Goal: Information Seeking & Learning: Learn about a topic

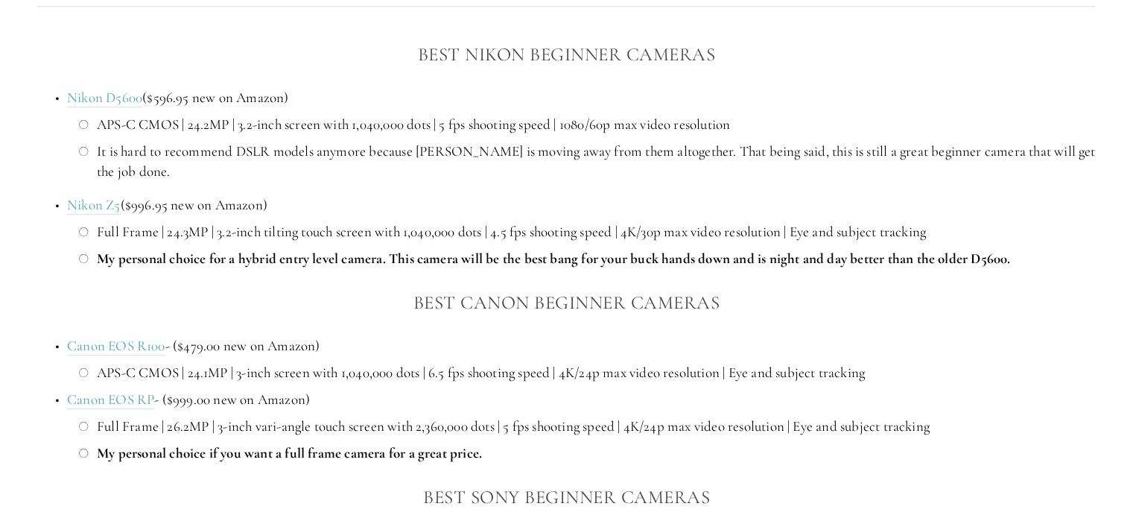
scroll to position [1129, 0]
click at [583, 379] on p "APS-C CMOS | 24.1MP | 3-inch screen with 1,040,000 dots | 6.5 fps shooting spee…" at bounding box center [596, 371] width 999 height 20
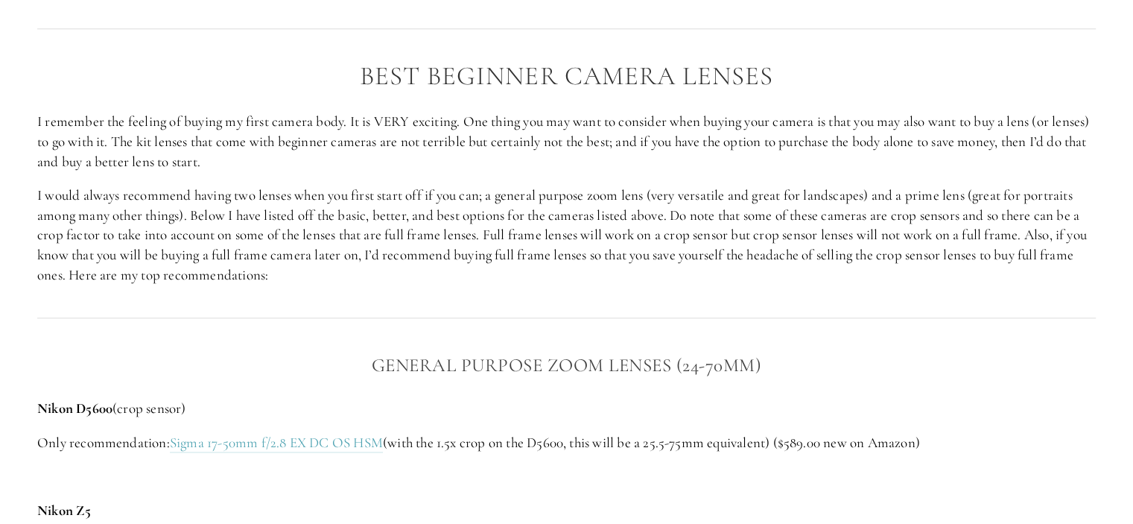
scroll to position [1762, 0]
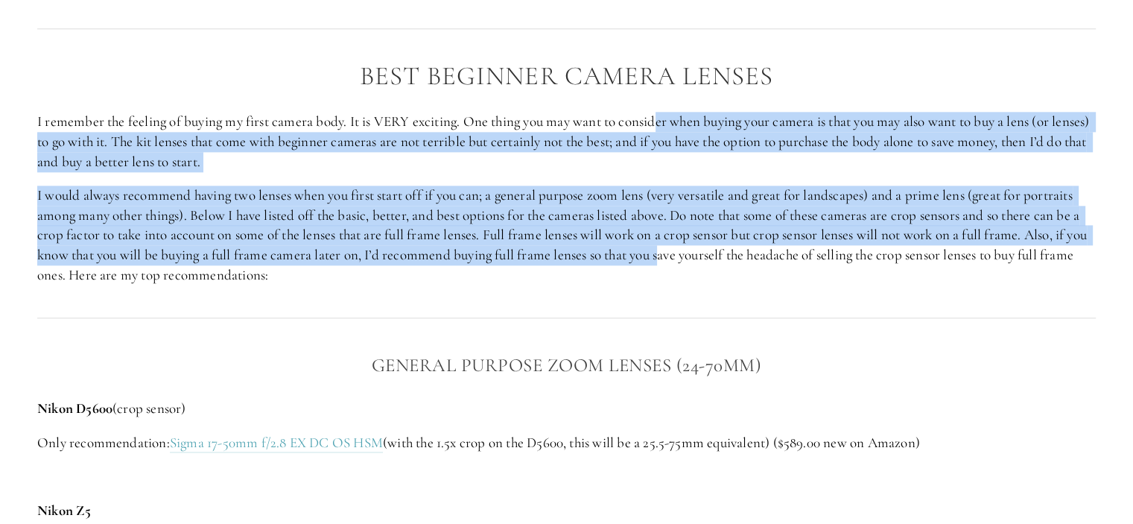
drag, startPoint x: 659, startPoint y: 124, endPoint x: 680, endPoint y: 256, distance: 133.5
click at [680, 256] on div "Best Beginner Camera Lenses I remember the feeling of buying my first camera bo…" at bounding box center [566, 173] width 1059 height 223
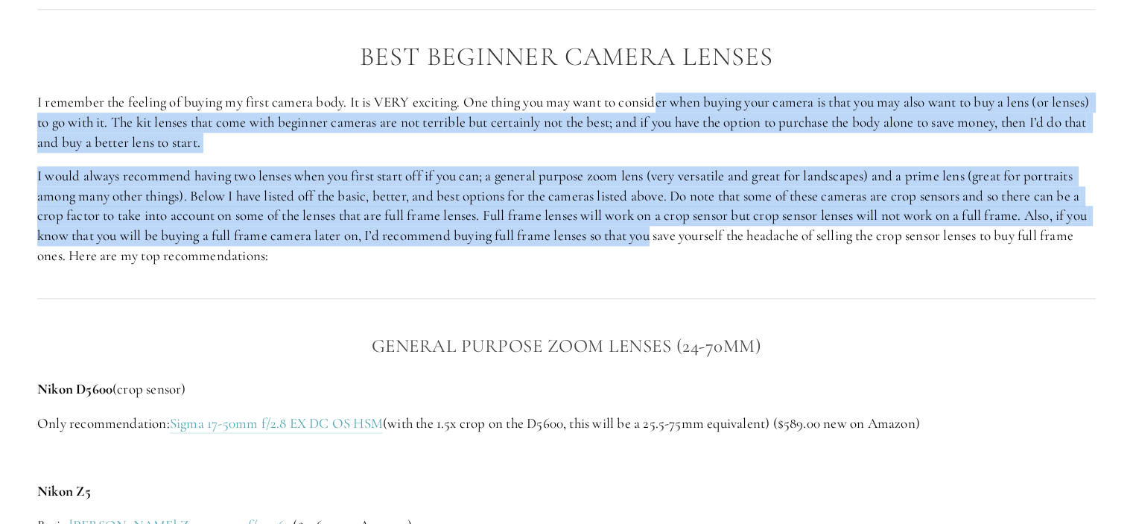
scroll to position [1788, 0]
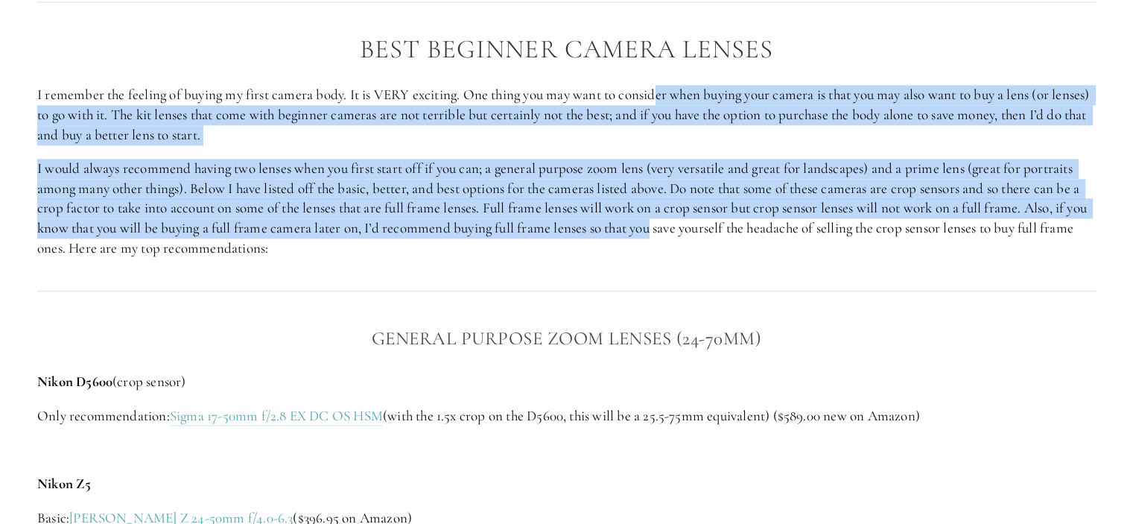
click at [752, 196] on p "I would always recommend having two lenses when you first start off if you can;…" at bounding box center [566, 208] width 1059 height 99
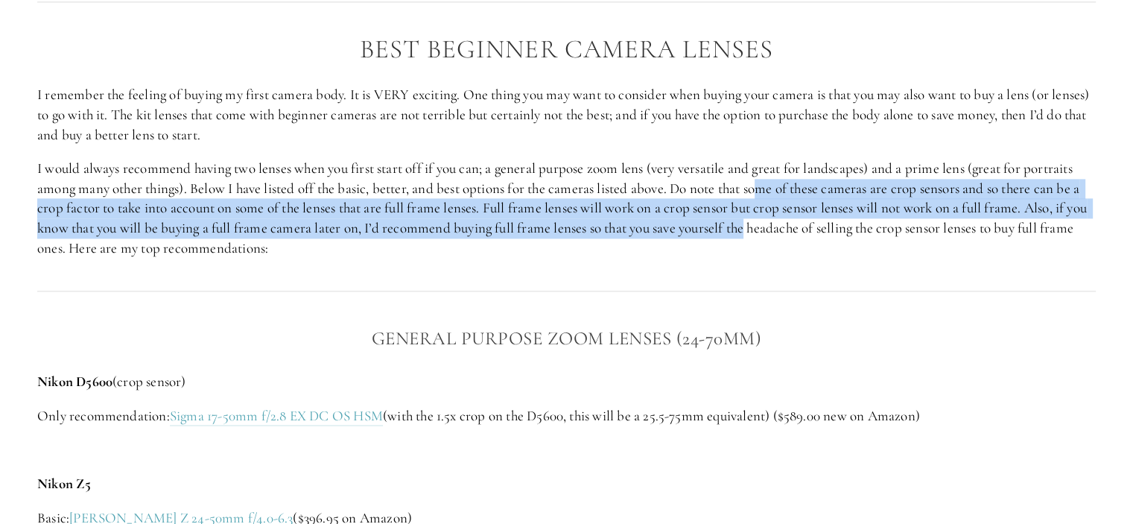
drag, startPoint x: 767, startPoint y: 181, endPoint x: 775, endPoint y: 235, distance: 54.3
click at [775, 235] on p "I would always recommend having two lenses when you first start off if you can;…" at bounding box center [566, 208] width 1059 height 99
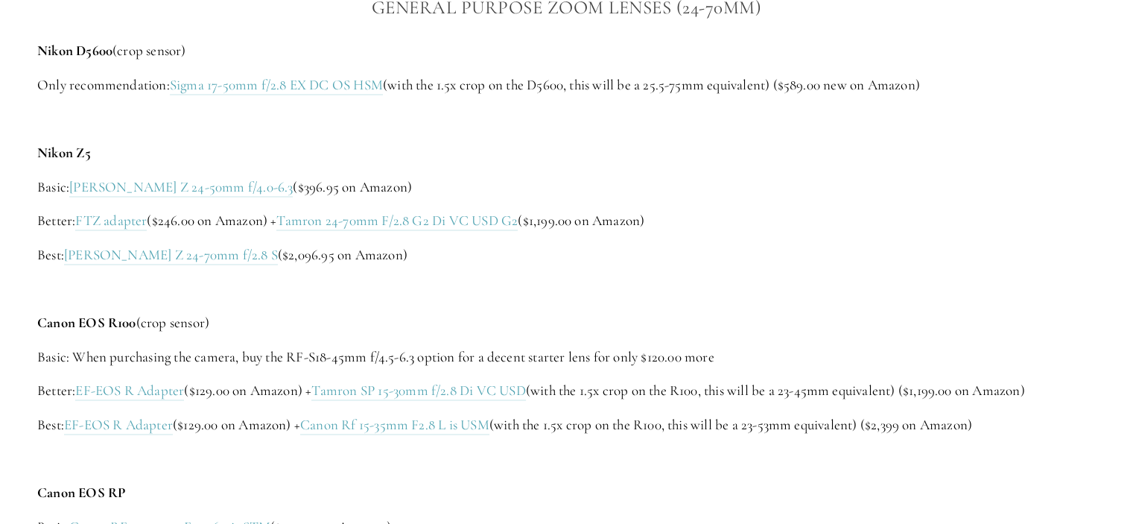
scroll to position [2121, 0]
click at [124, 224] on link "FTZ adapter" at bounding box center [111, 219] width 72 height 19
click at [518, 223] on link "Tamron 24-70mm F/2.8 G2 Di VC USD G2" at bounding box center [396, 219] width 241 height 19
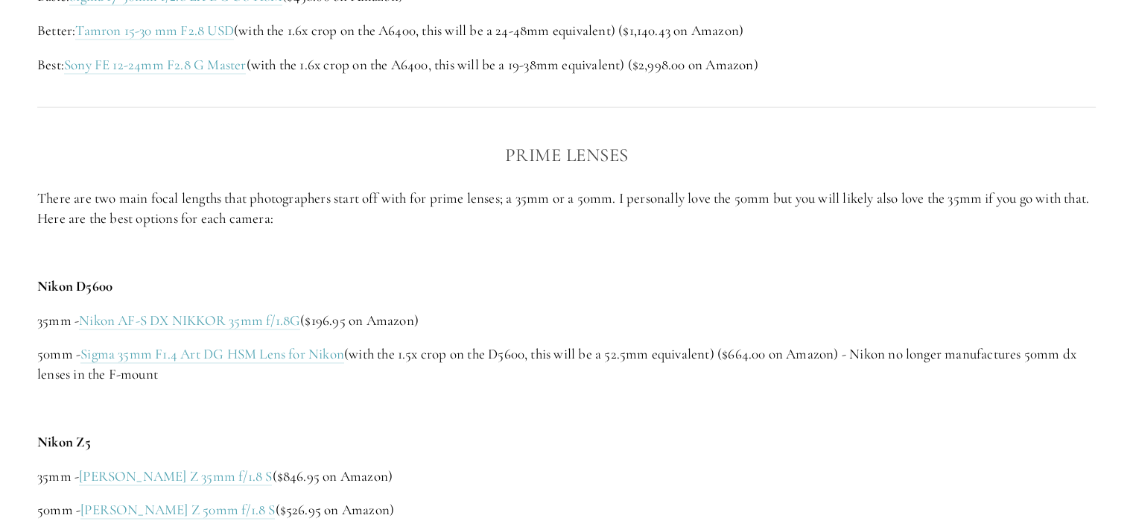
scroll to position [2832, 0]
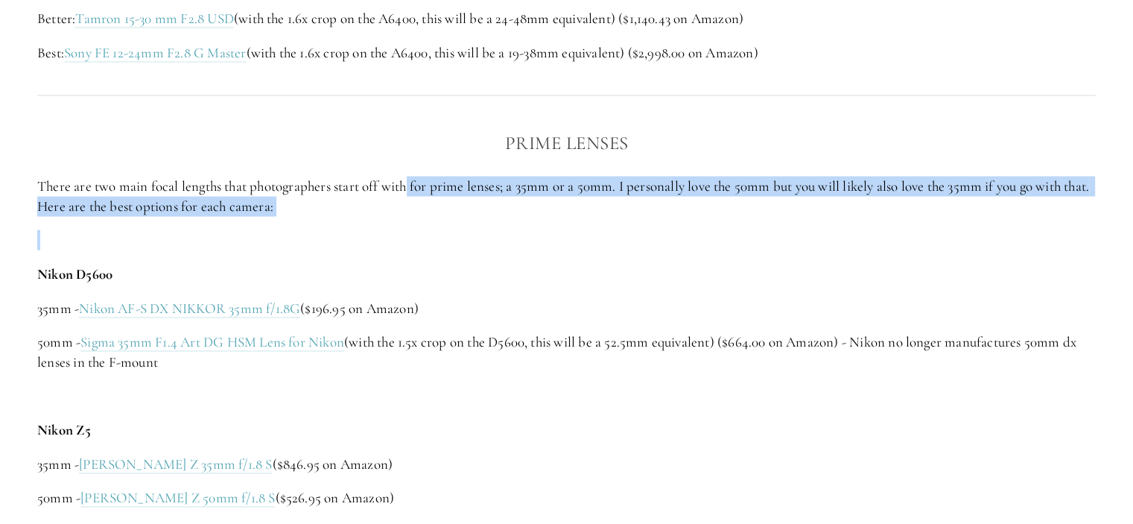
drag, startPoint x: 401, startPoint y: 226, endPoint x: 411, endPoint y: 186, distance: 41.6
click at [411, 186] on div "Prime Lenses There are two main focal lengths that photographers start off with…" at bounding box center [566, 514] width 1059 height 774
click at [702, 218] on div "Prime Lenses There are two main focal lengths that photographers start off with…" at bounding box center [566, 514] width 1059 height 774
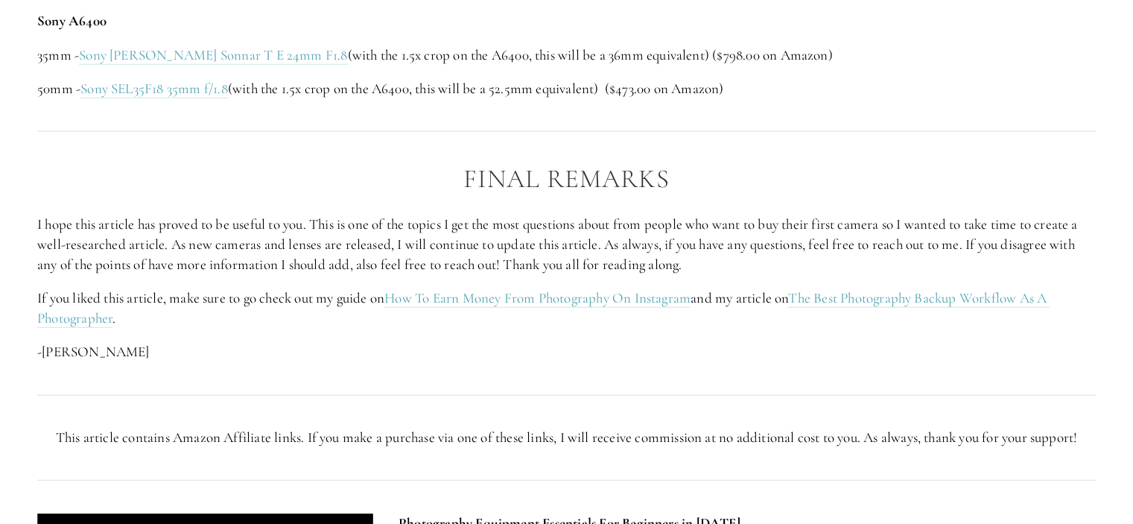
scroll to position [3660, 0]
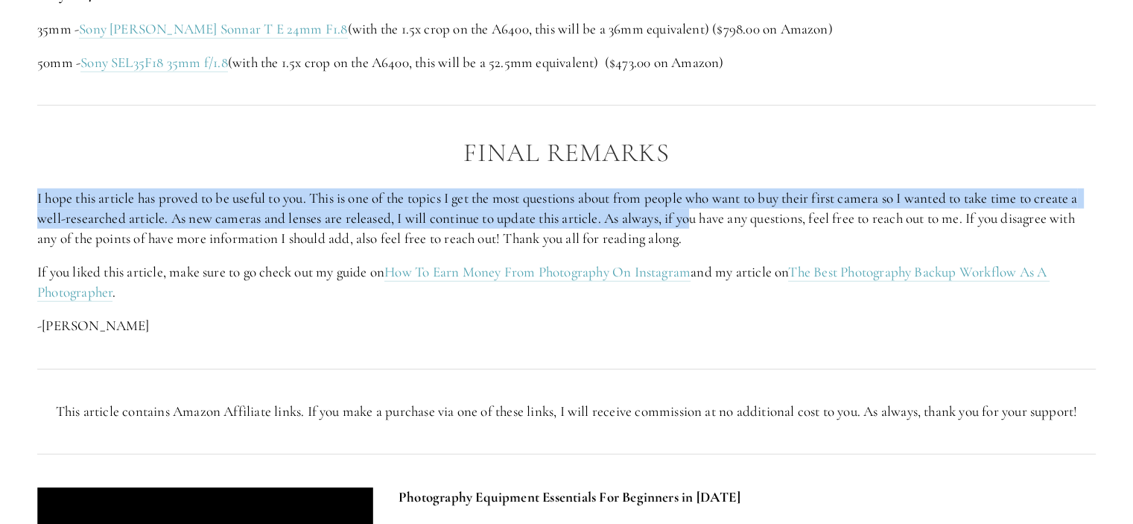
drag, startPoint x: 702, startPoint y: 218, endPoint x: 750, endPoint y: 148, distance: 84.1
click at [750, 148] on div "Final Remarks I hope this article has proved to be useful to you. This is one o…" at bounding box center [566, 237] width 1059 height 197
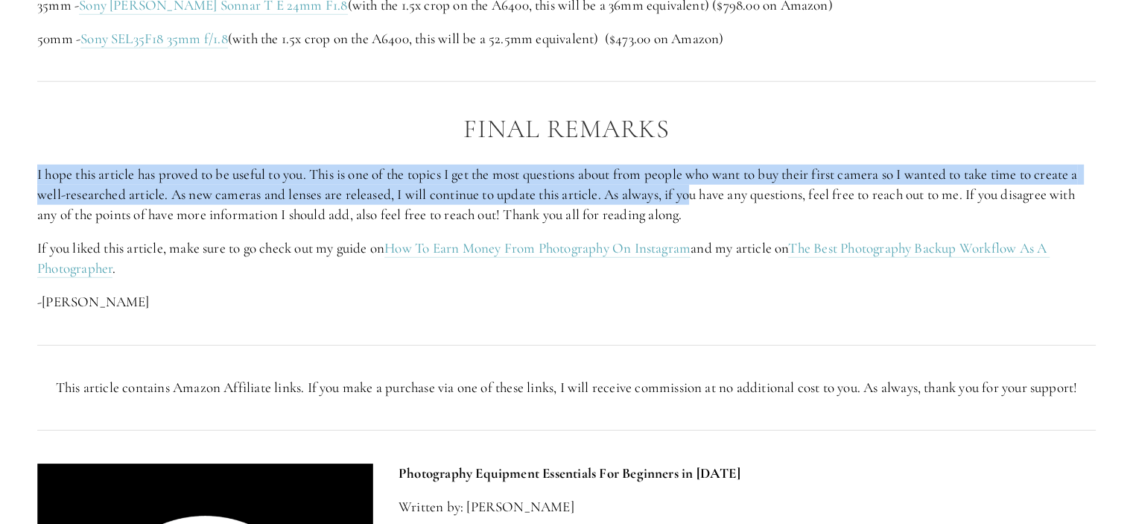
scroll to position [3684, 0]
click at [750, 148] on div "Final Remarks I hope this article has proved to be useful to you. This is one o…" at bounding box center [566, 212] width 1059 height 197
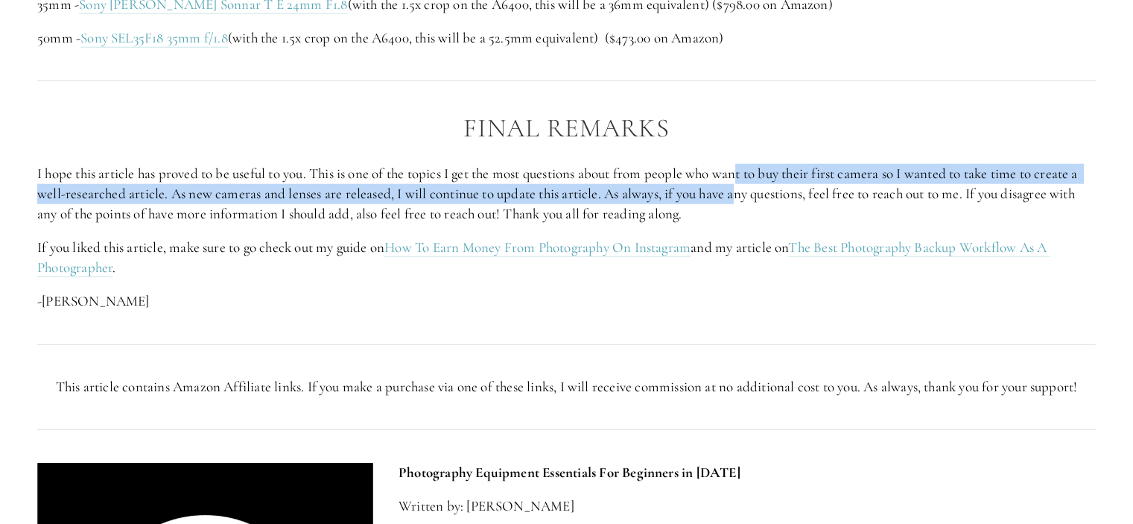
drag, startPoint x: 750, startPoint y: 148, endPoint x: 748, endPoint y: 190, distance: 41.8
click at [748, 190] on div "Final Remarks I hope this article has proved to be useful to you. This is one o…" at bounding box center [566, 212] width 1059 height 197
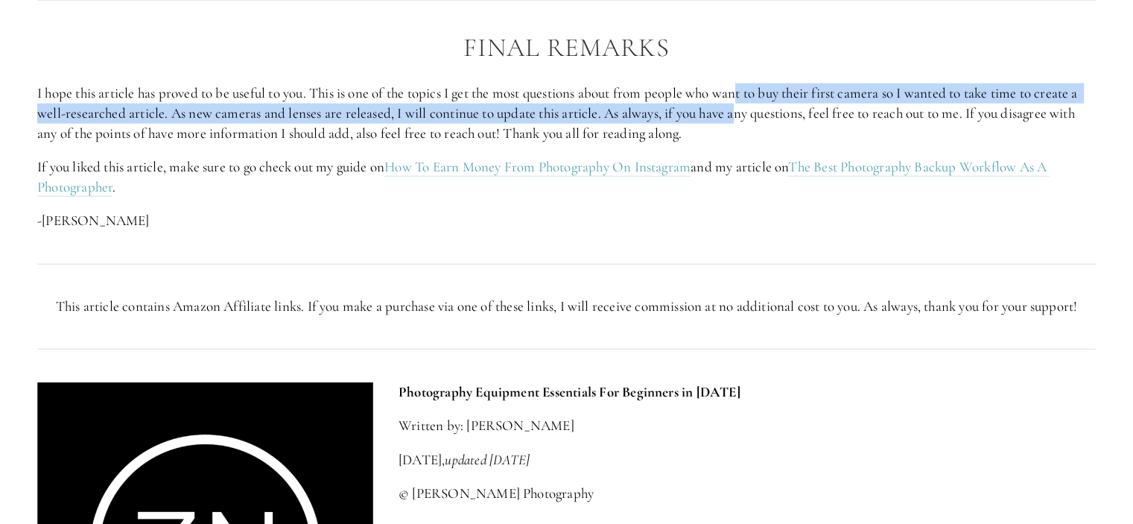
scroll to position [3765, 0]
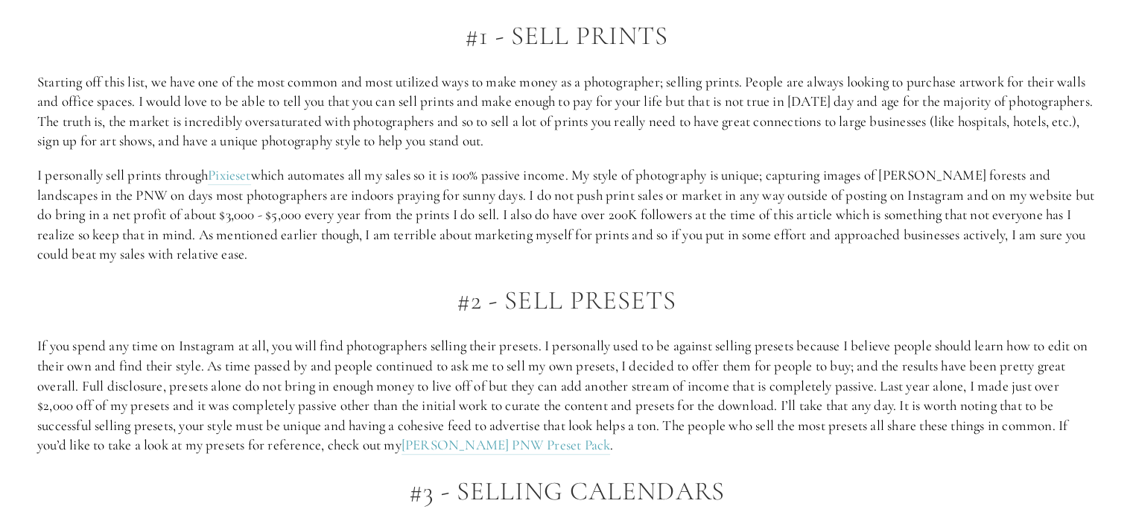
scroll to position [1022, 0]
click at [241, 171] on link "Pixieset" at bounding box center [229, 174] width 43 height 19
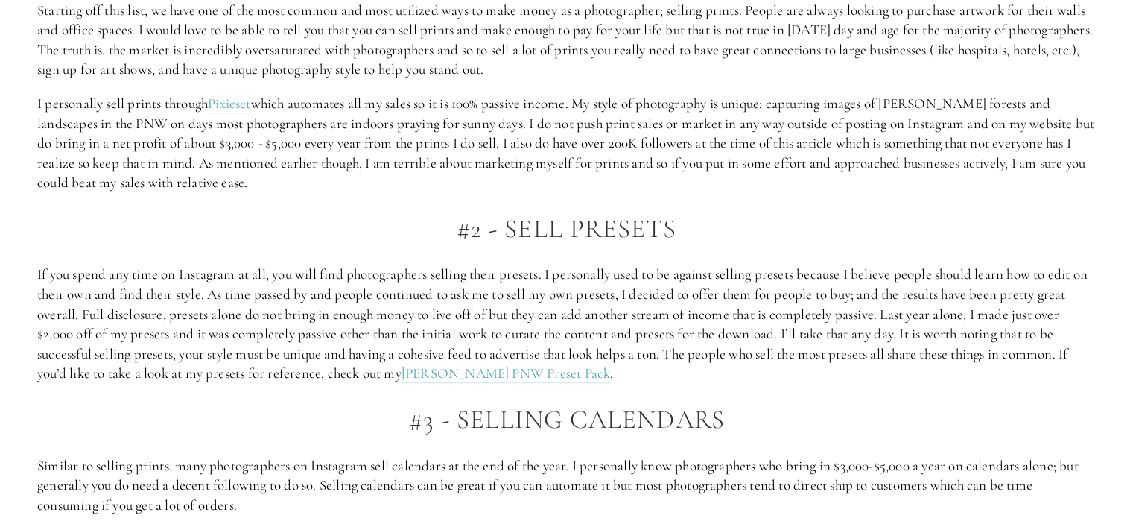
scroll to position [1094, 0]
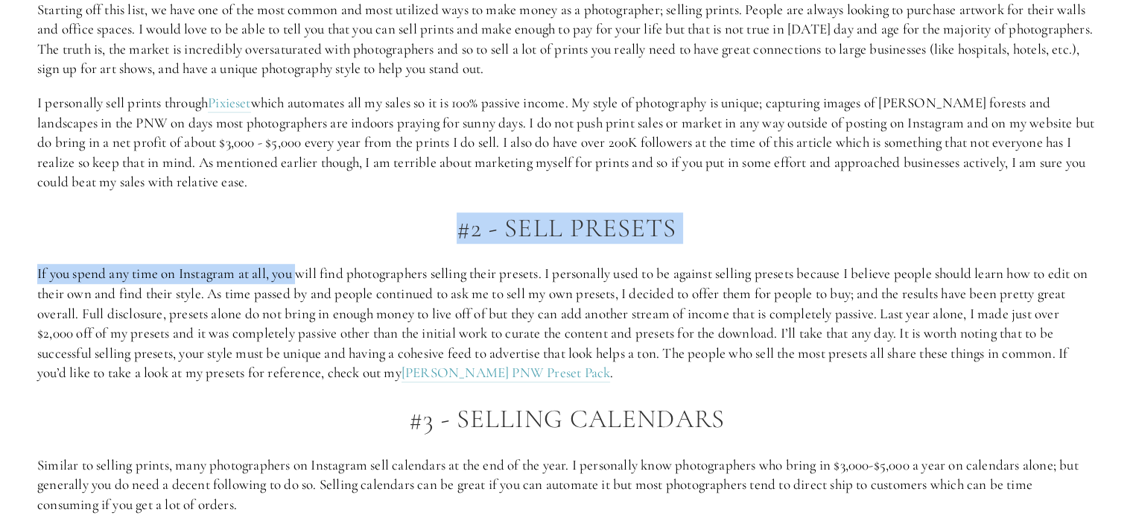
drag, startPoint x: 301, startPoint y: 221, endPoint x: 300, endPoint y: 274, distance: 52.9
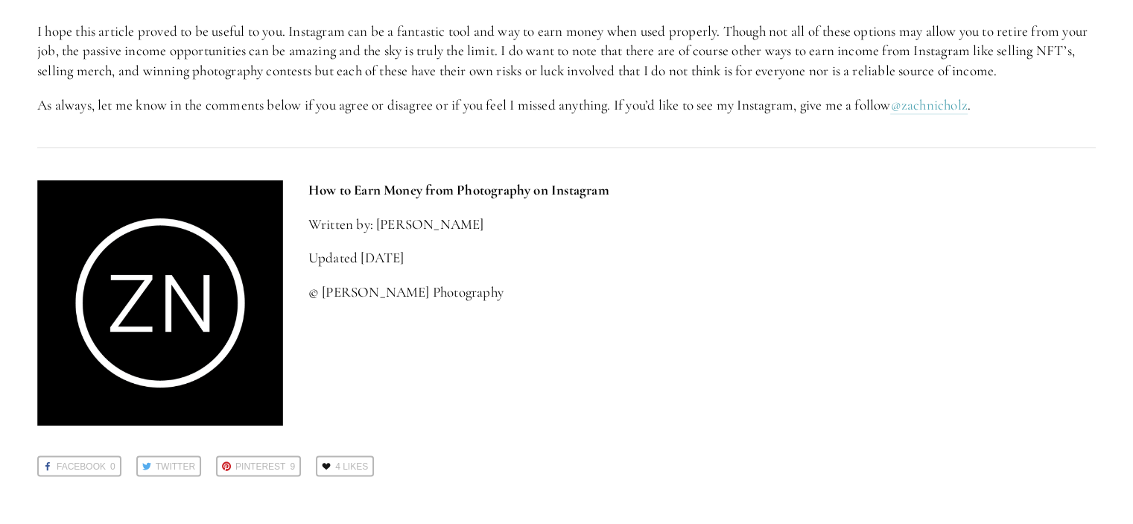
scroll to position [2929, 0]
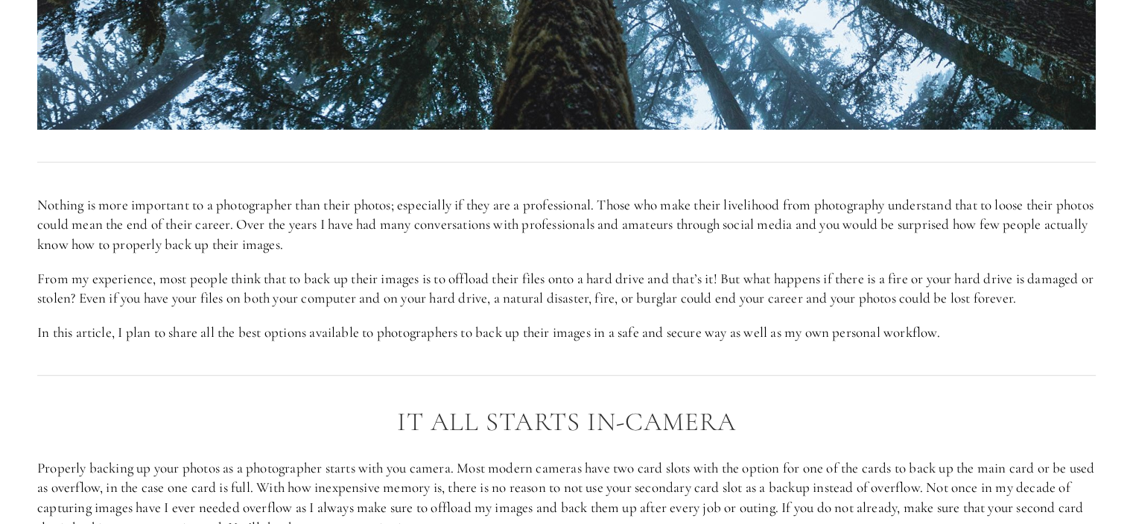
scroll to position [800, 0]
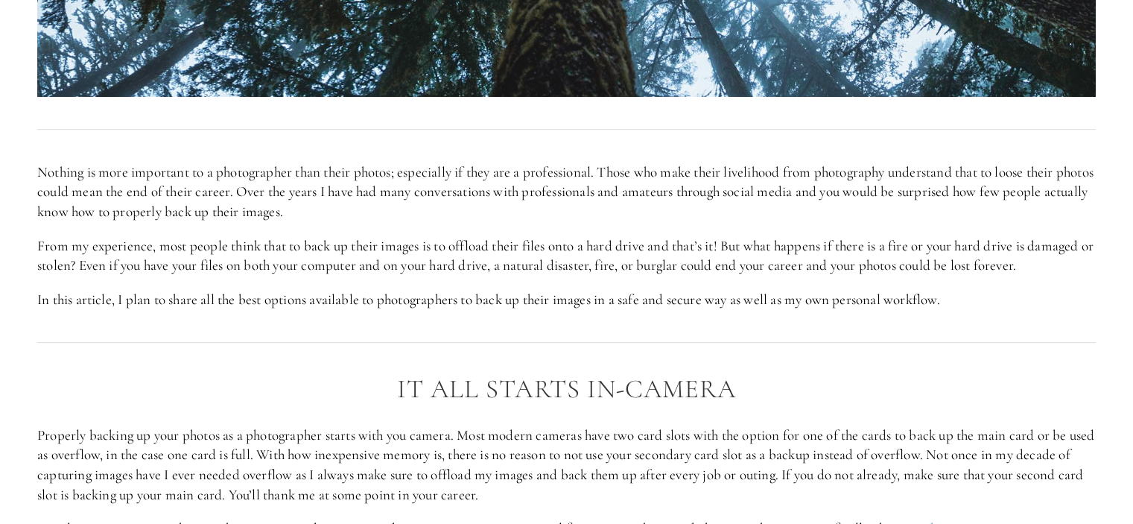
click at [551, 274] on p "From my experience, most people think that to back up their images is to offloa…" at bounding box center [566, 255] width 1059 height 39
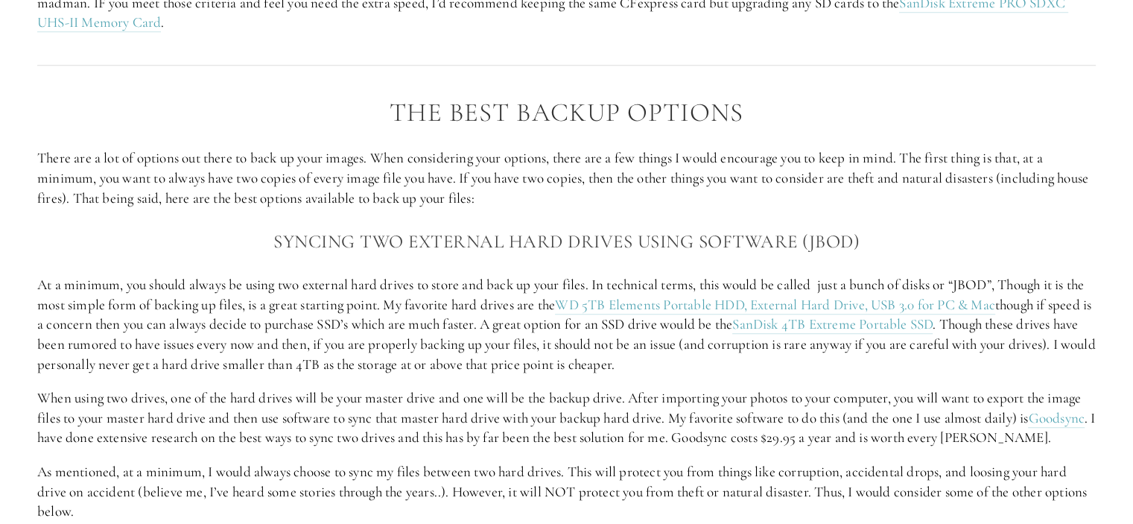
scroll to position [1416, 0]
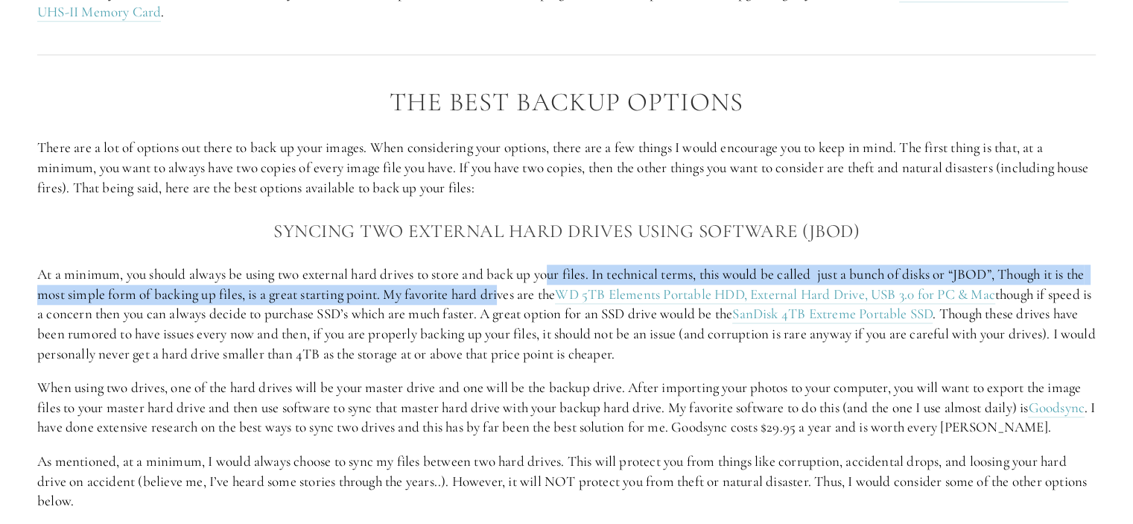
drag, startPoint x: 551, startPoint y: 274, endPoint x: 525, endPoint y: 291, distance: 31.8
click at [525, 291] on p "At a minimum, you should always be using two external hard drives to store and …" at bounding box center [566, 314] width 1059 height 99
click at [619, 295] on link "WD 5TB Elements Portable HDD, External Hard Drive, USB 3.0 for PC & Mac" at bounding box center [775, 294] width 440 height 19
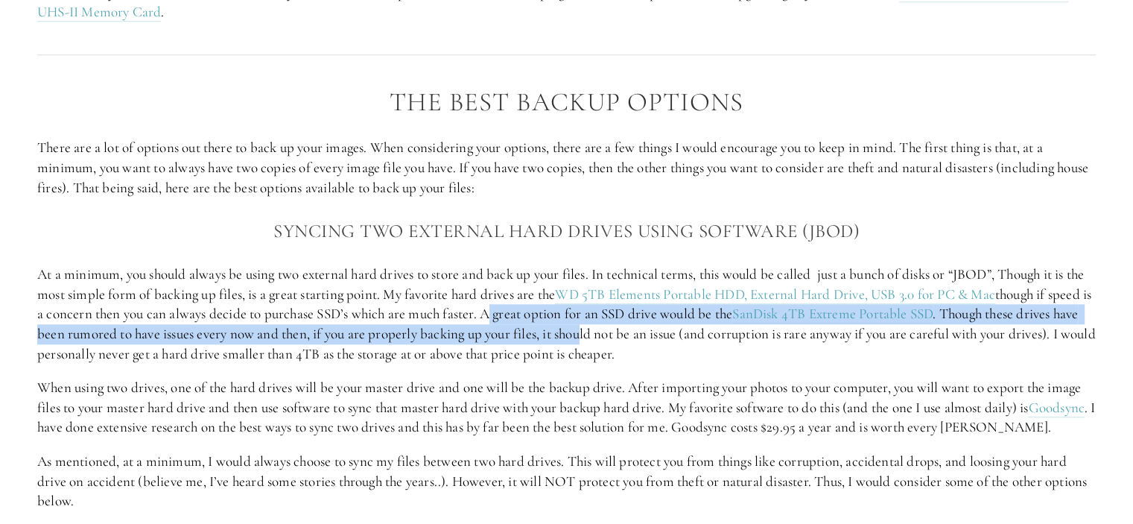
drag, startPoint x: 531, startPoint y: 316, endPoint x: 651, endPoint y: 328, distance: 120.6
click at [651, 328] on p "At a minimum, you should always be using two external hard drives to store and …" at bounding box center [566, 314] width 1059 height 99
click at [779, 309] on p "At a minimum, you should always be using two external hard drives to store and …" at bounding box center [566, 314] width 1059 height 99
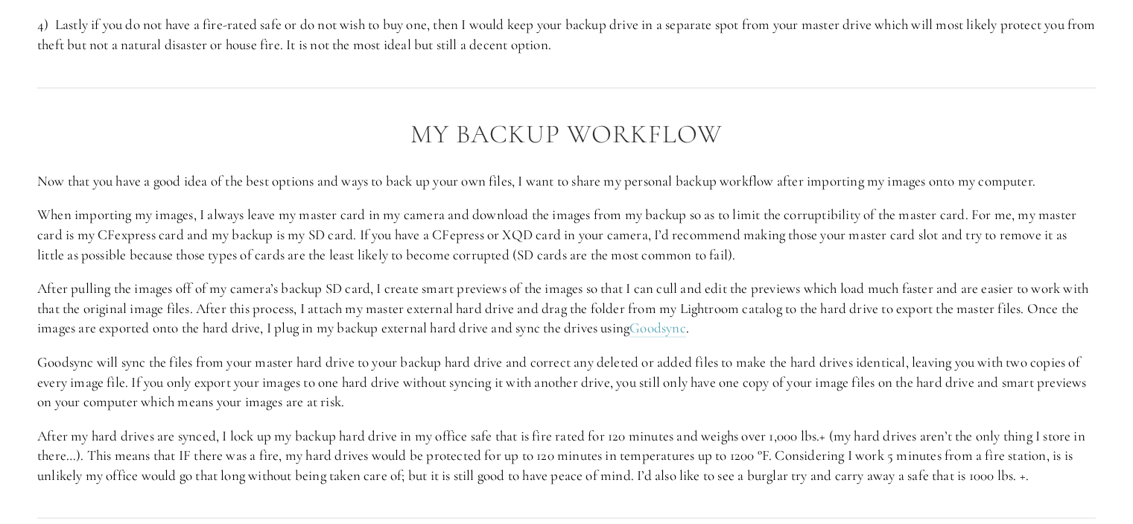
scroll to position [2656, 0]
